Goal: Task Accomplishment & Management: Use online tool/utility

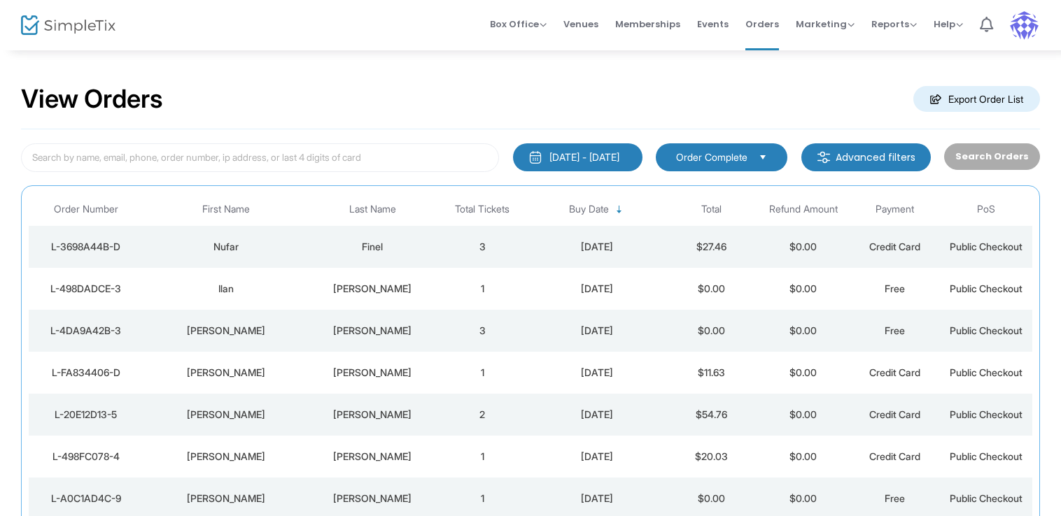
scroll to position [44, 0]
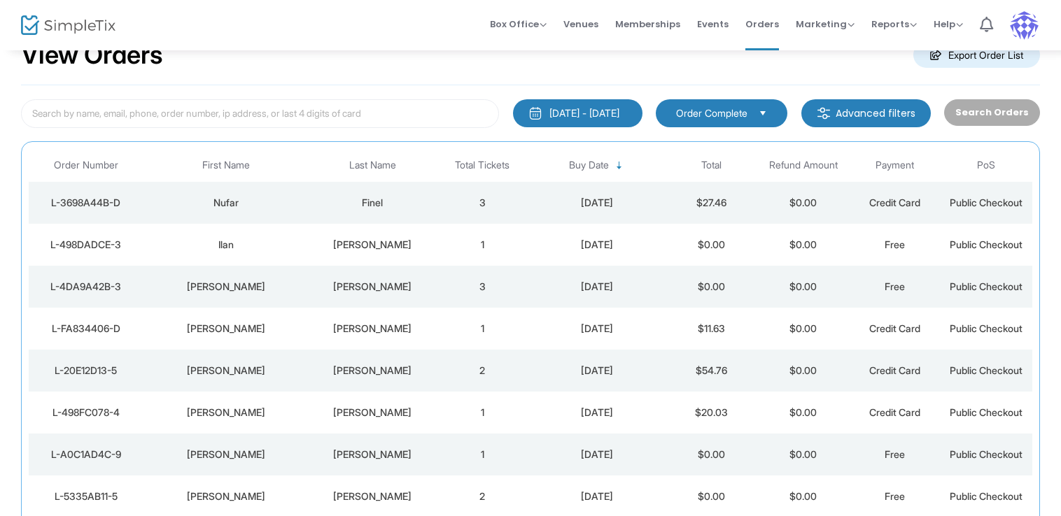
click at [582, 190] on td "[DATE]" at bounding box center [596, 203] width 137 height 42
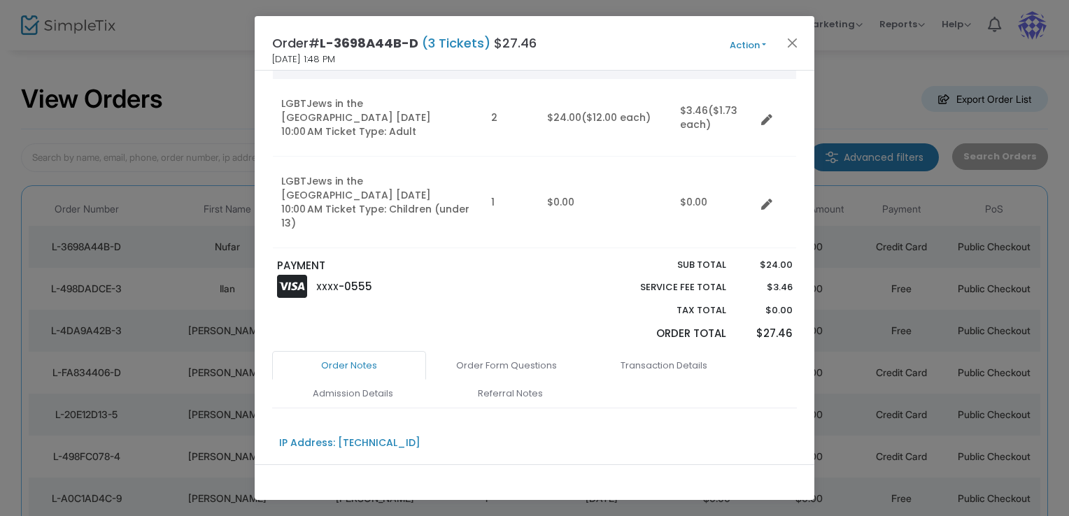
scroll to position [142, 0]
click at [390, 377] on link "Admission Details" at bounding box center [353, 391] width 154 height 29
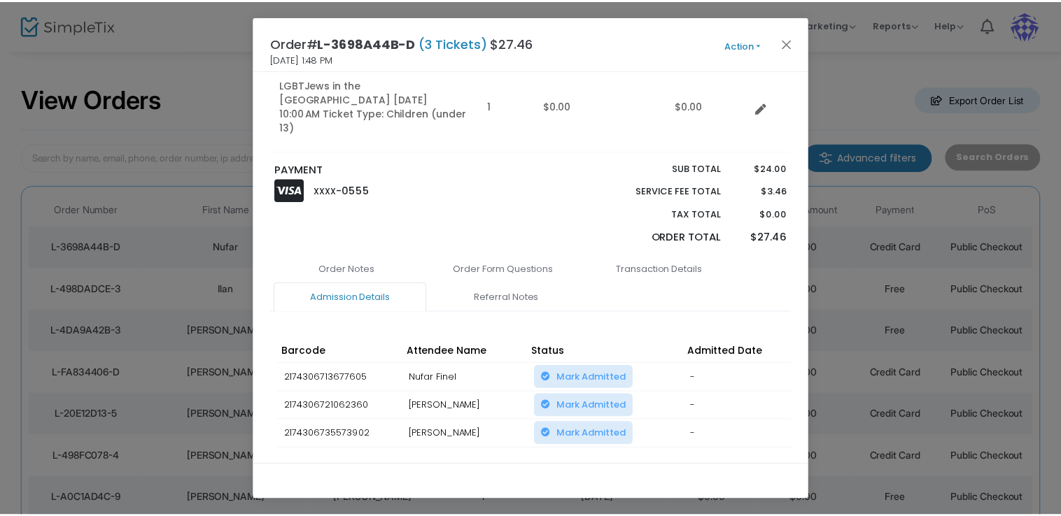
scroll to position [285, 0]
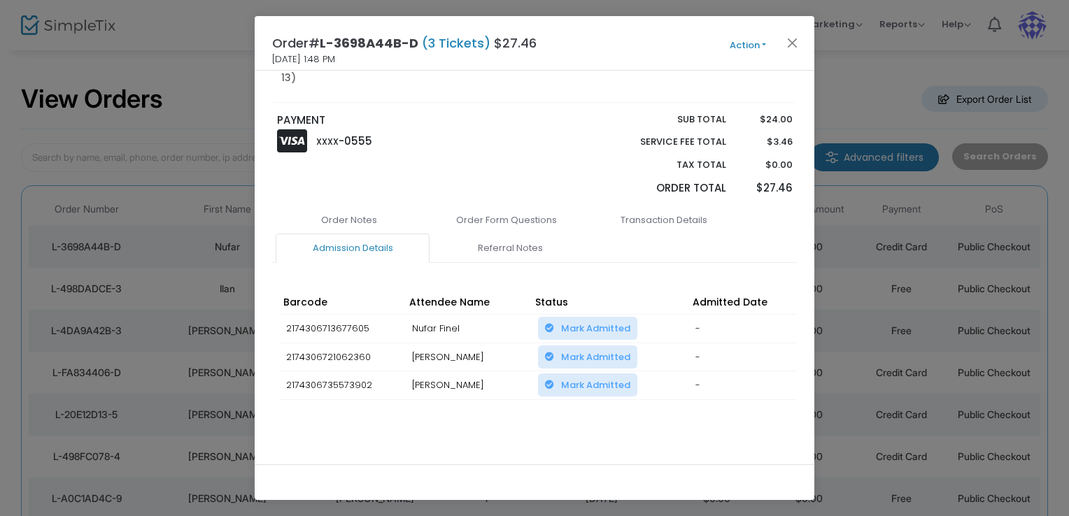
click at [601, 379] on span "Mark Admitted" at bounding box center [595, 385] width 69 height 13
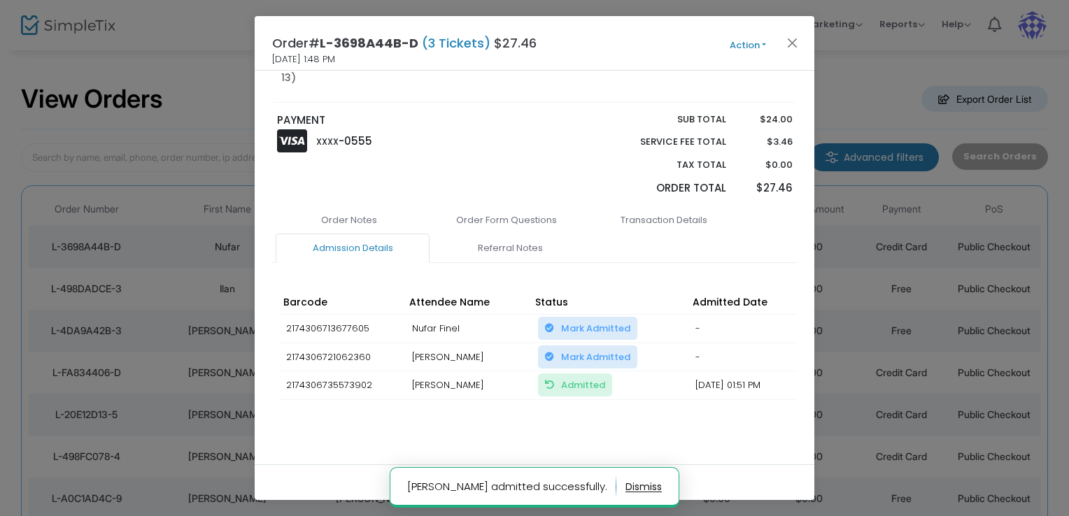
click at [605, 346] on span "Mark Admitted" at bounding box center [587, 357] width 99 height 23
click at [604, 346] on span "Mark Admitted" at bounding box center [587, 357] width 99 height 23
click at [619, 351] on span "Mark Admitted" at bounding box center [595, 357] width 69 height 13
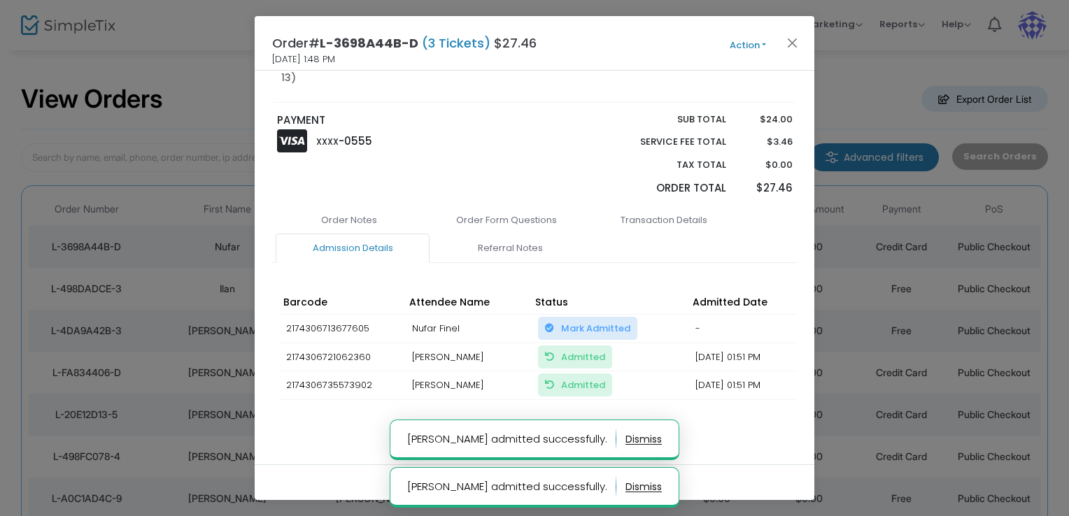
click at [616, 322] on span "Mark Admitted" at bounding box center [595, 328] width 69 height 13
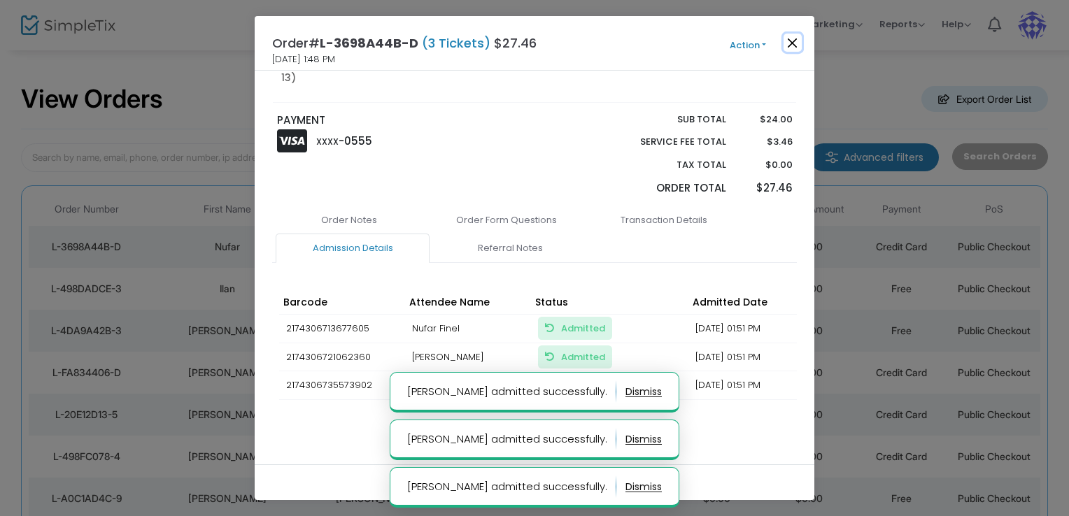
click at [789, 43] on button "Close" at bounding box center [793, 43] width 18 height 18
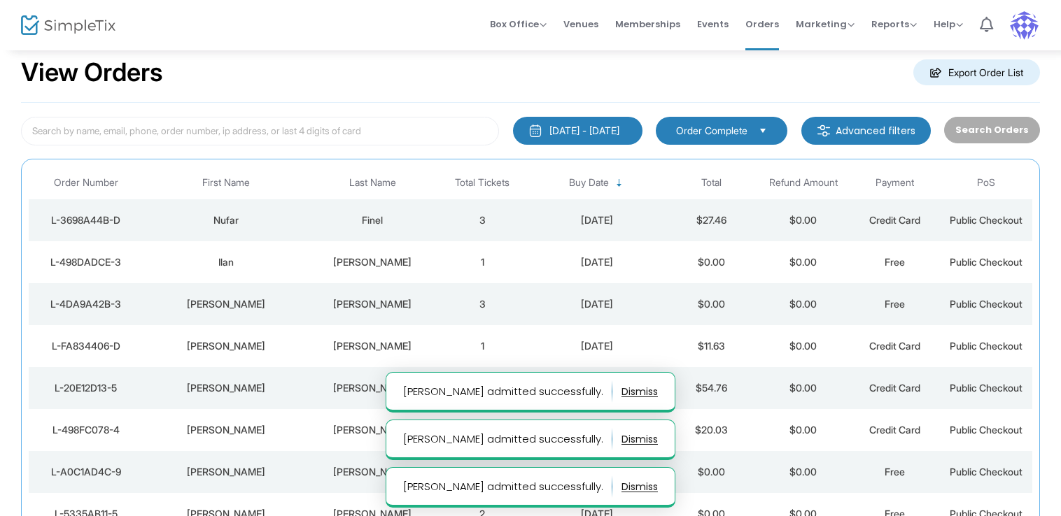
scroll to position [44, 0]
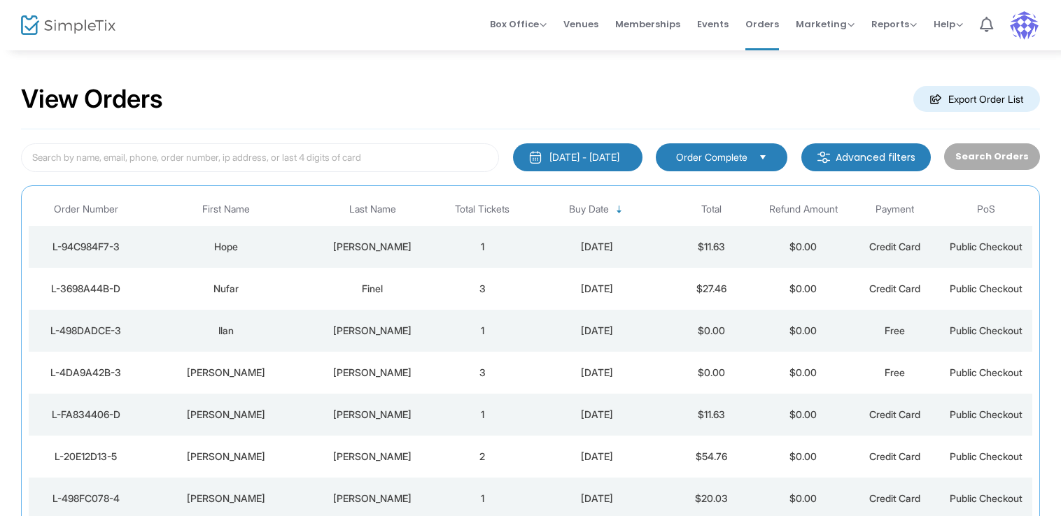
scroll to position [44, 0]
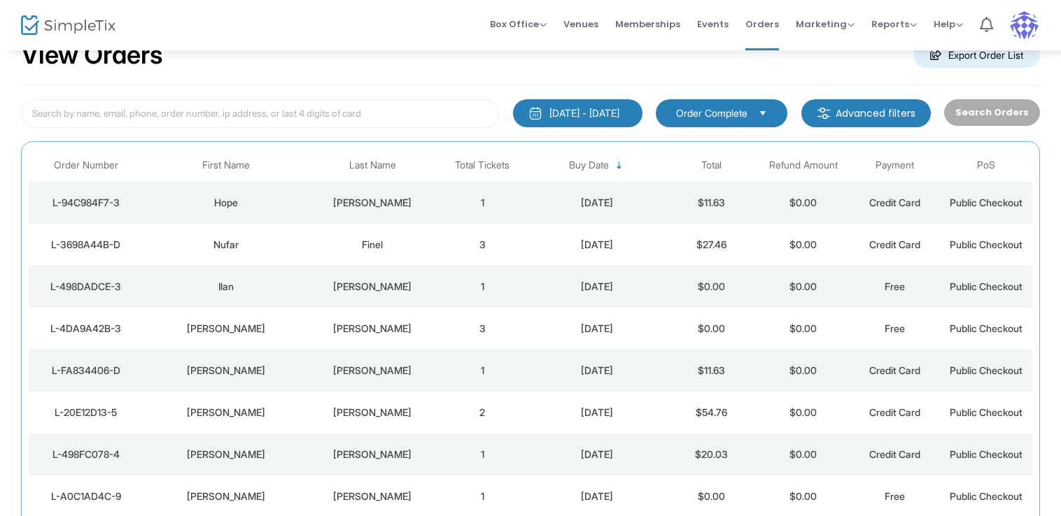
click at [505, 218] on td "1" at bounding box center [483, 203] width 92 height 42
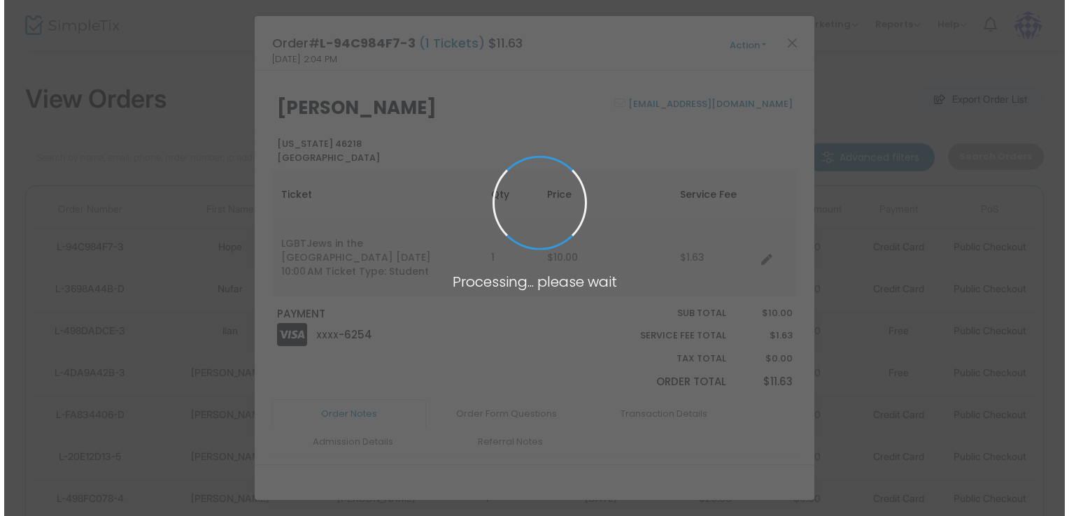
scroll to position [0, 0]
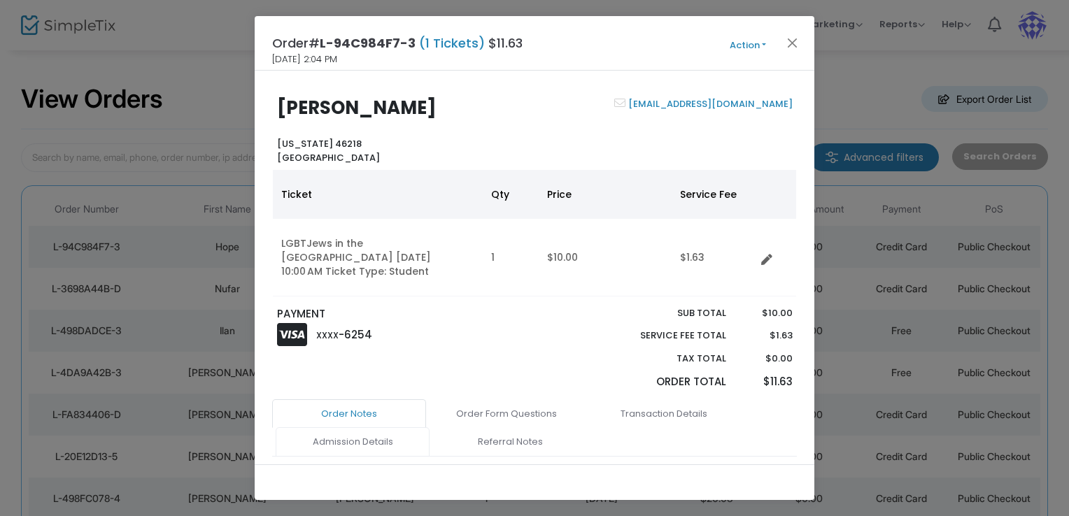
click at [405, 438] on link "Admission Details" at bounding box center [353, 441] width 154 height 29
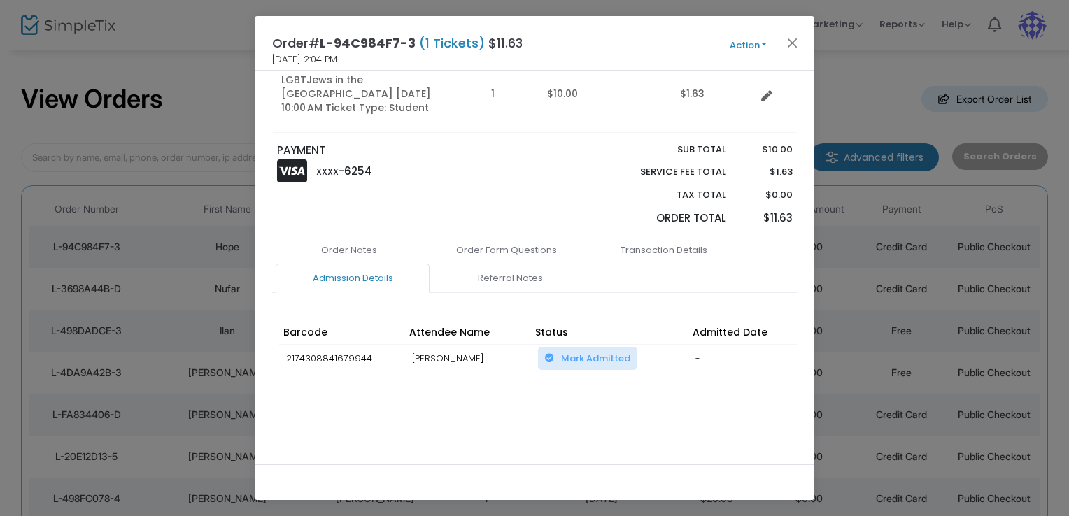
click at [566, 352] on span "Mark Admitted" at bounding box center [595, 358] width 69 height 13
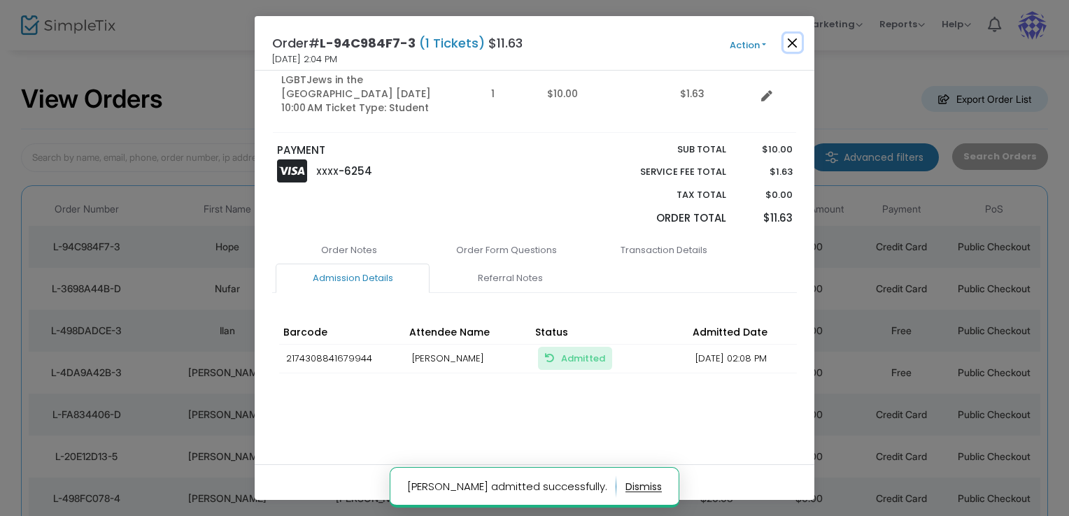
click at [789, 41] on button "Close" at bounding box center [793, 43] width 18 height 18
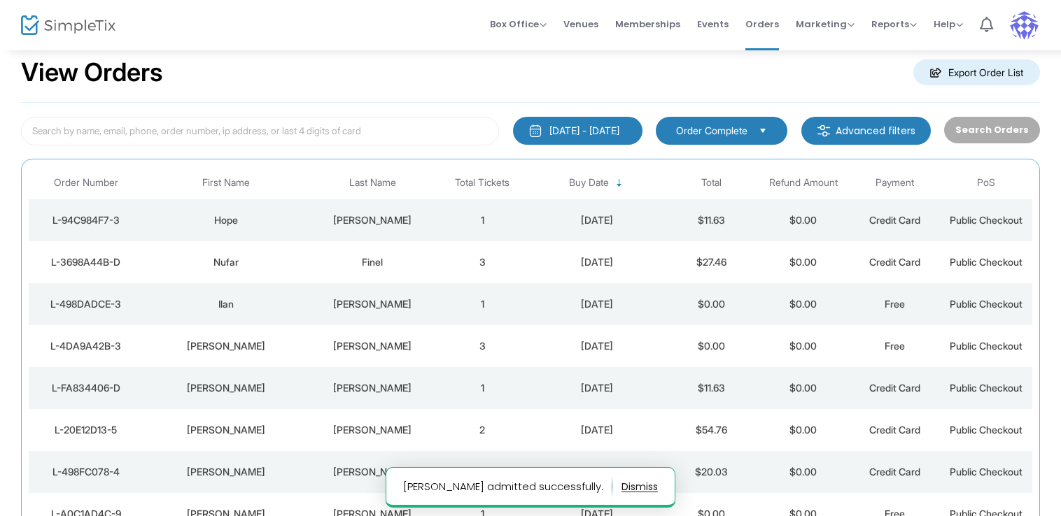
scroll to position [44, 0]
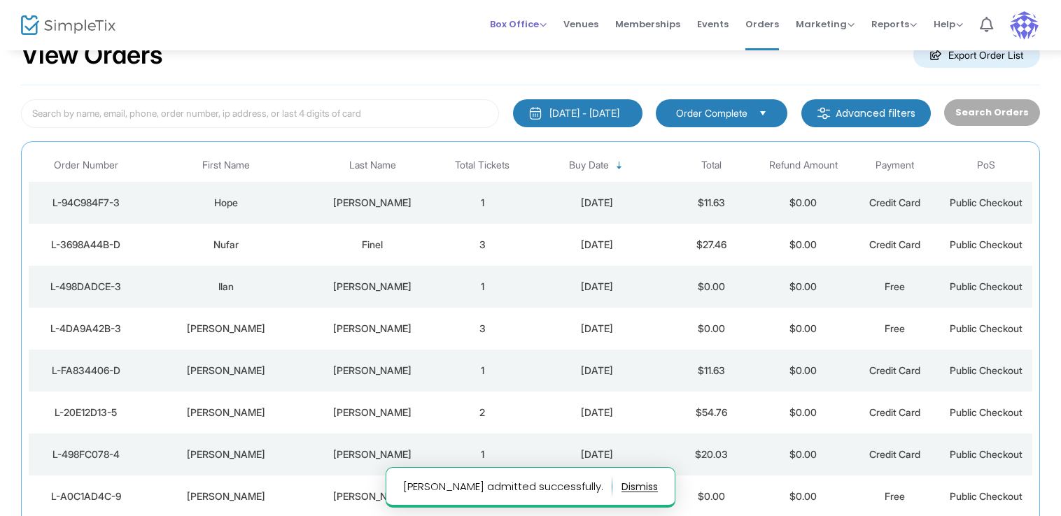
click at [536, 19] on span "Box Office" at bounding box center [518, 23] width 57 height 13
click at [534, 46] on li "Sell Tickets" at bounding box center [540, 47] width 100 height 27
